Goal: Information Seeking & Learning: Find specific fact

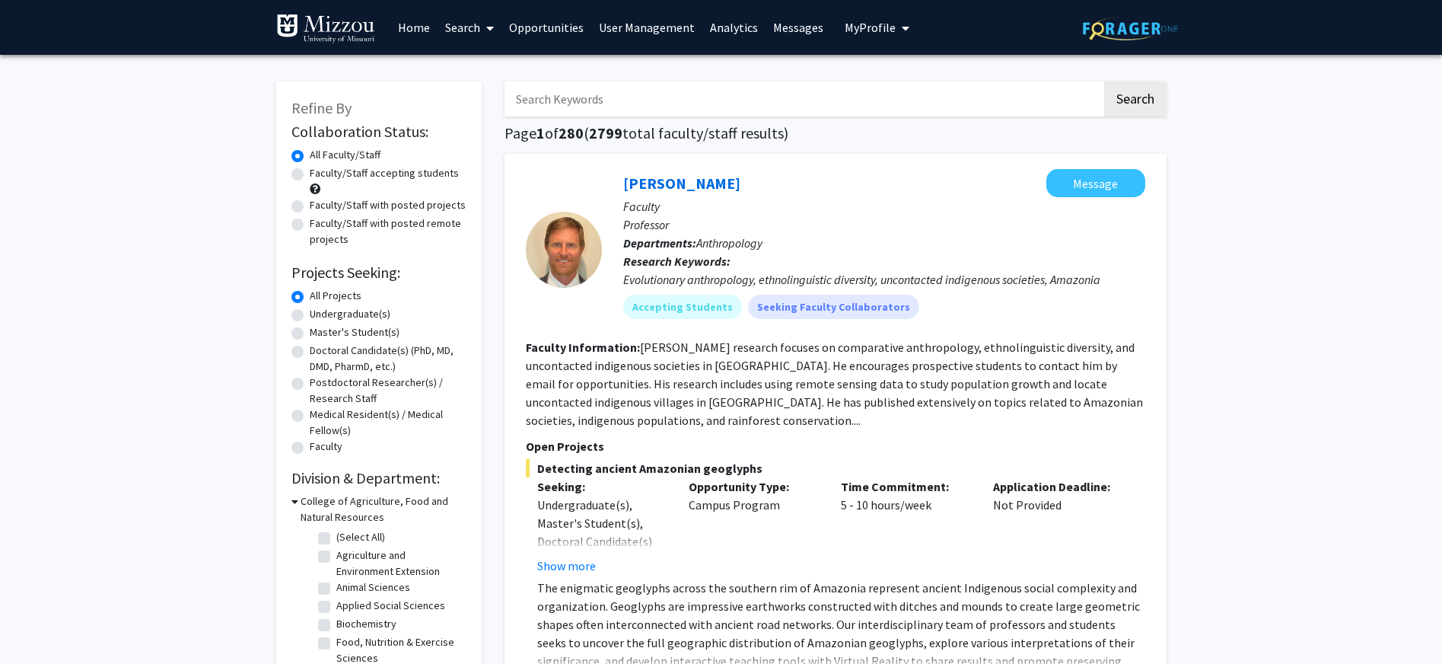
click at [879, 97] on input "Search Keywords" at bounding box center [804, 98] width 598 height 35
click at [1105, 81] on button "Search" at bounding box center [1136, 98] width 62 height 35
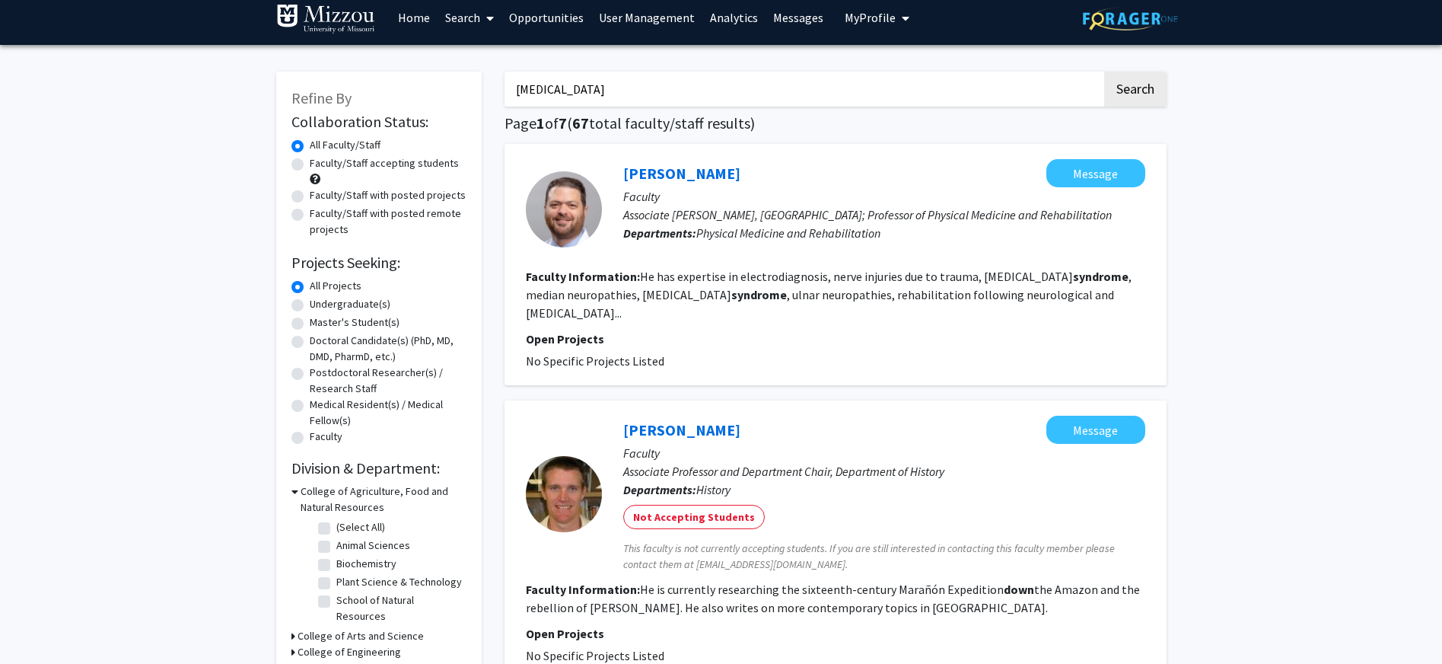
scroll to position [20, 0]
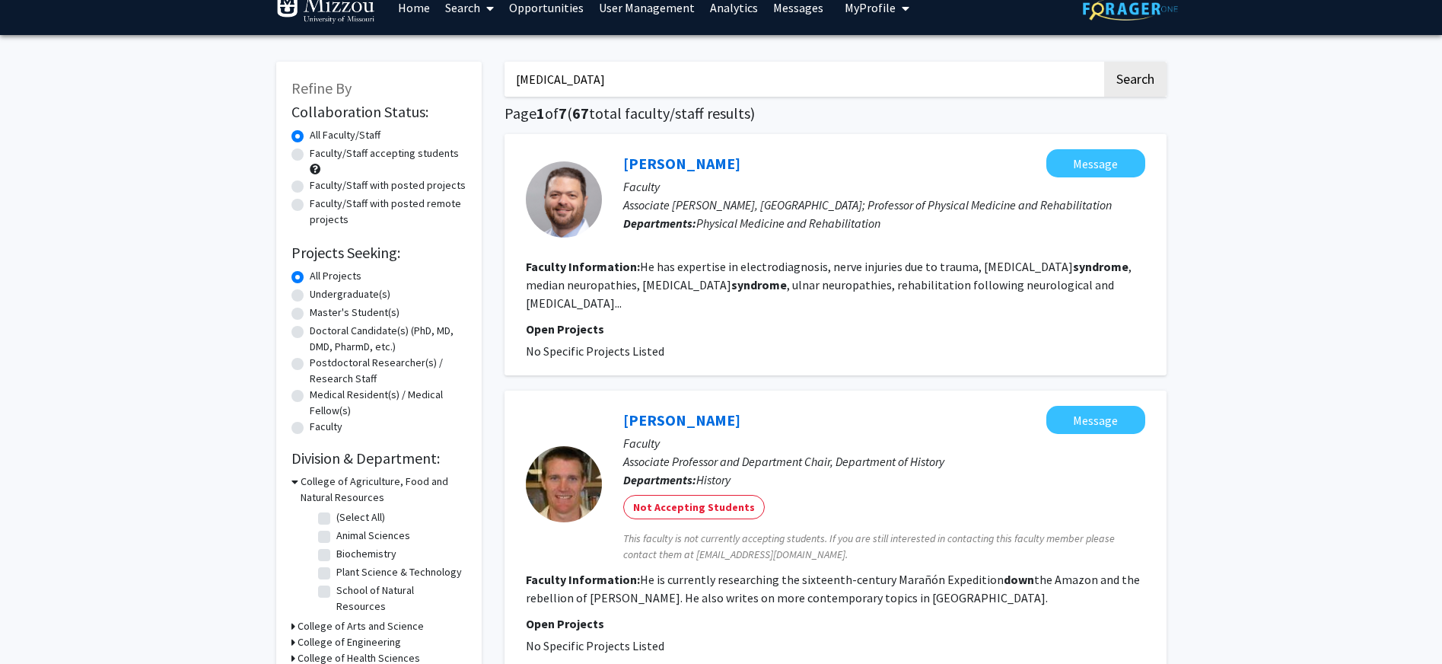
click at [518, 81] on input "[MEDICAL_DATA]" at bounding box center [804, 79] width 598 height 35
click at [603, 81] on input ""[MEDICAL_DATA]" at bounding box center [804, 79] width 598 height 35
click at [1105, 62] on button "Search" at bounding box center [1136, 79] width 62 height 35
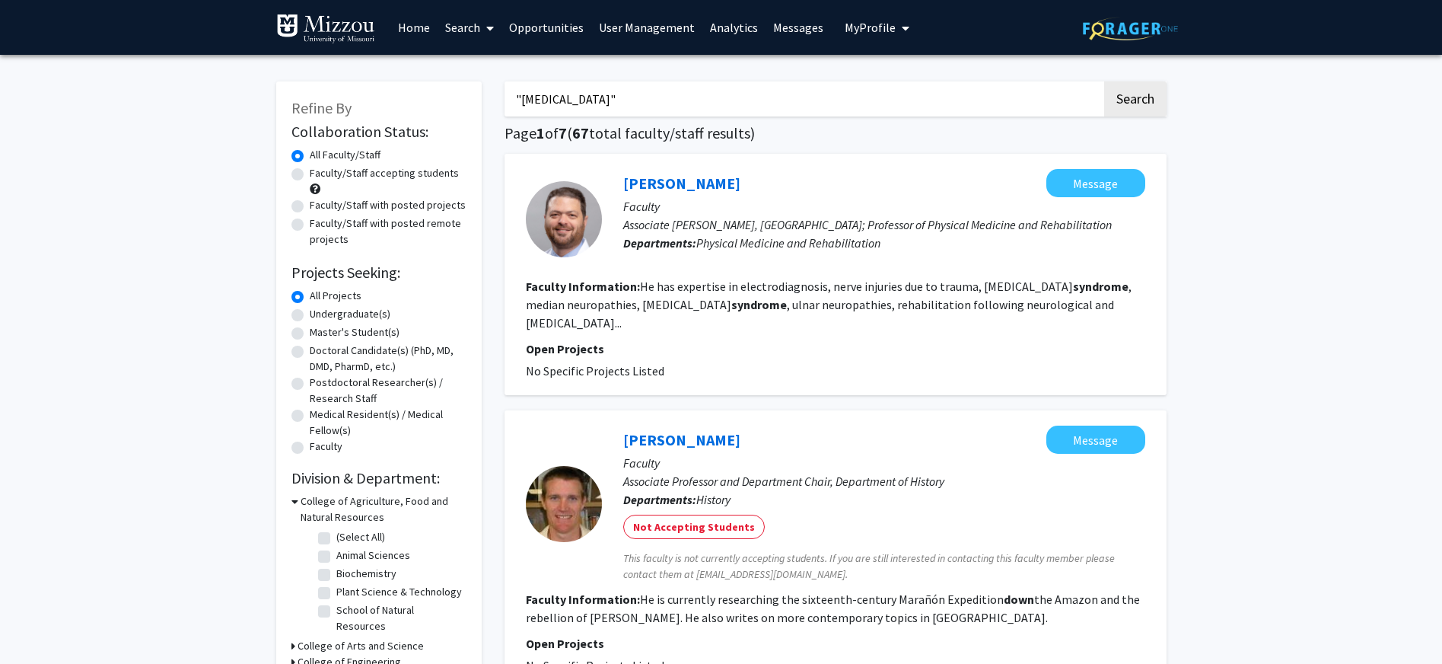
click at [548, 104] on input ""[MEDICAL_DATA]"" at bounding box center [804, 98] width 598 height 35
click at [1105, 81] on button "Search" at bounding box center [1136, 98] width 62 height 35
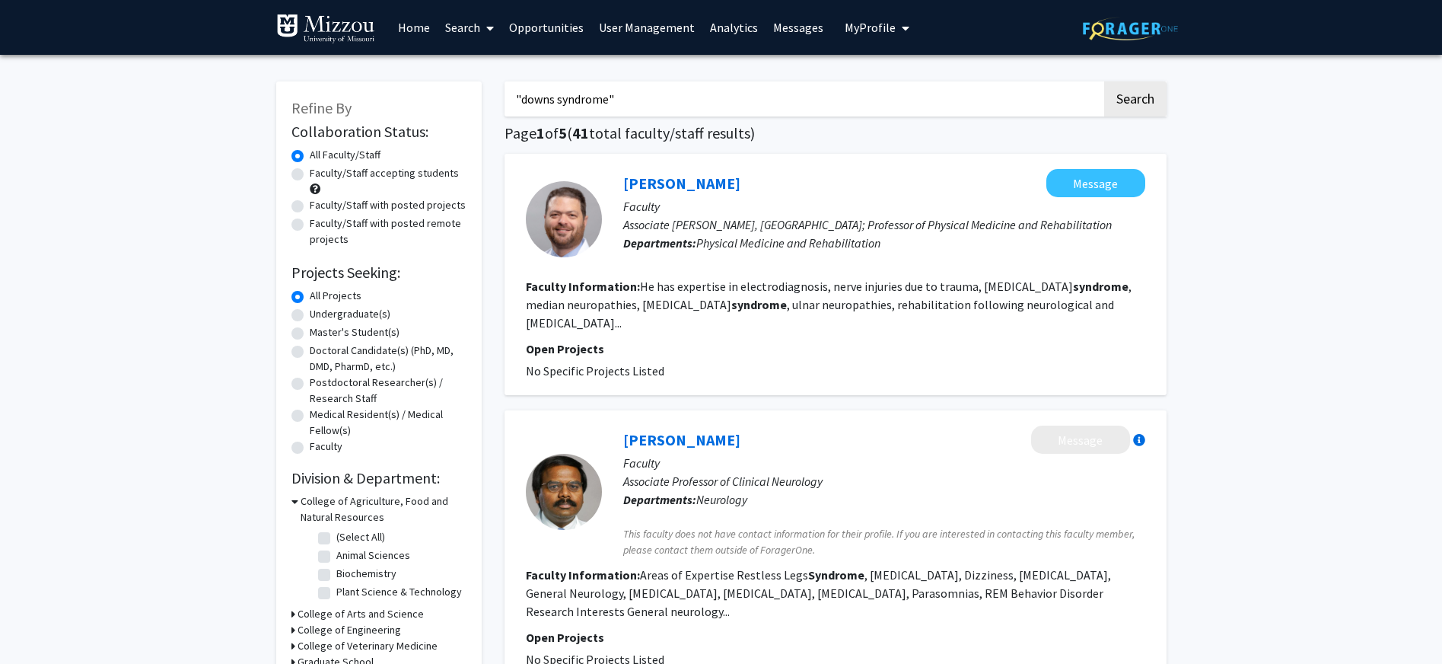
click at [550, 103] on input ""downs syndrome"" at bounding box center [804, 98] width 598 height 35
click at [722, 104] on input ""[MEDICAL_DATA]"" at bounding box center [804, 98] width 598 height 35
type input ""[MEDICAL_DATA]""
click at [1105, 81] on button "Search" at bounding box center [1136, 98] width 62 height 35
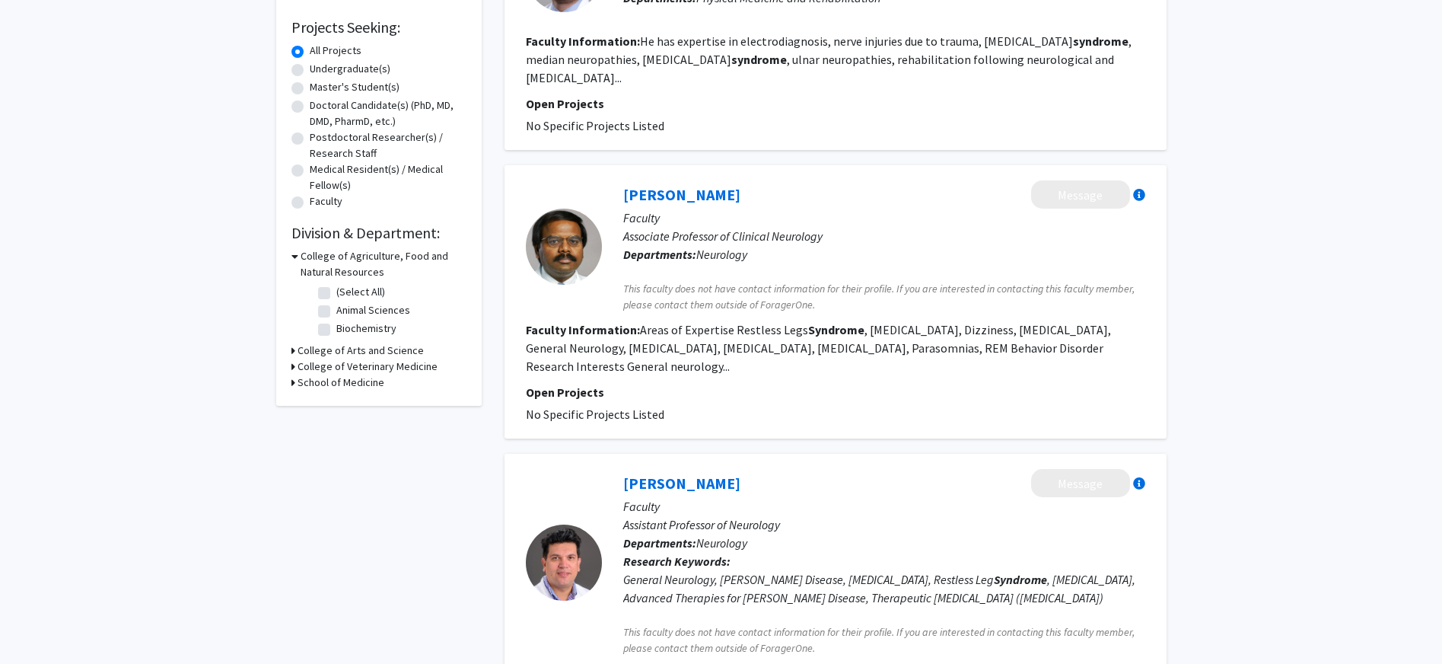
scroll to position [88, 0]
